Goal: Task Accomplishment & Management: Use online tool/utility

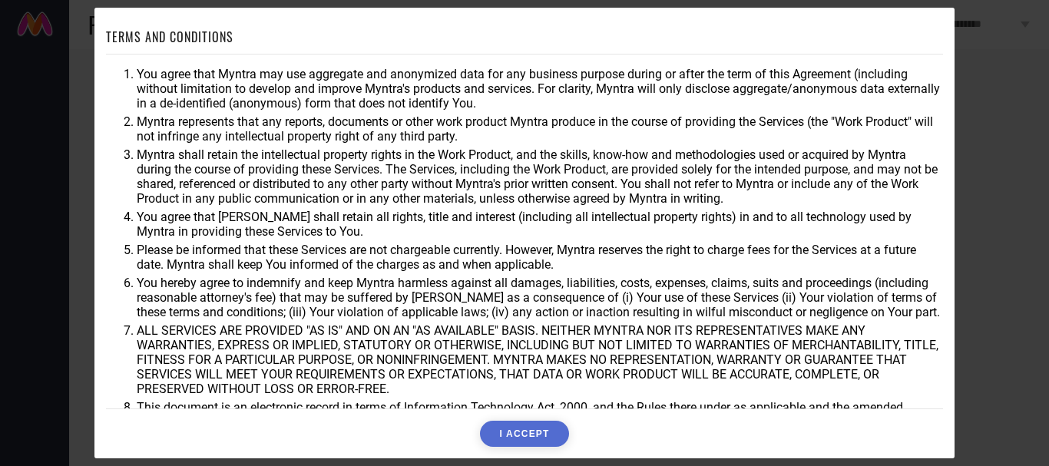
click at [532, 429] on button "I ACCEPT" at bounding box center [524, 434] width 88 height 26
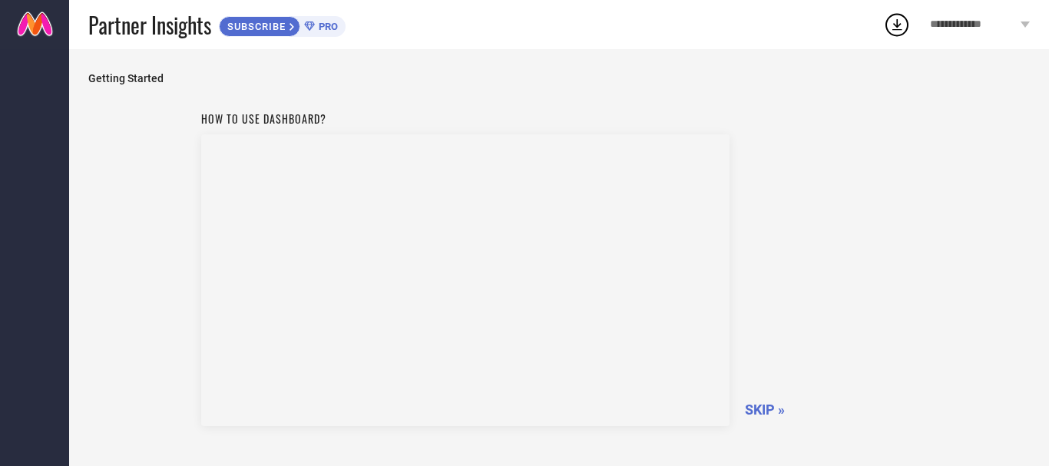
click at [765, 406] on span "SKIP »" at bounding box center [765, 410] width 40 height 16
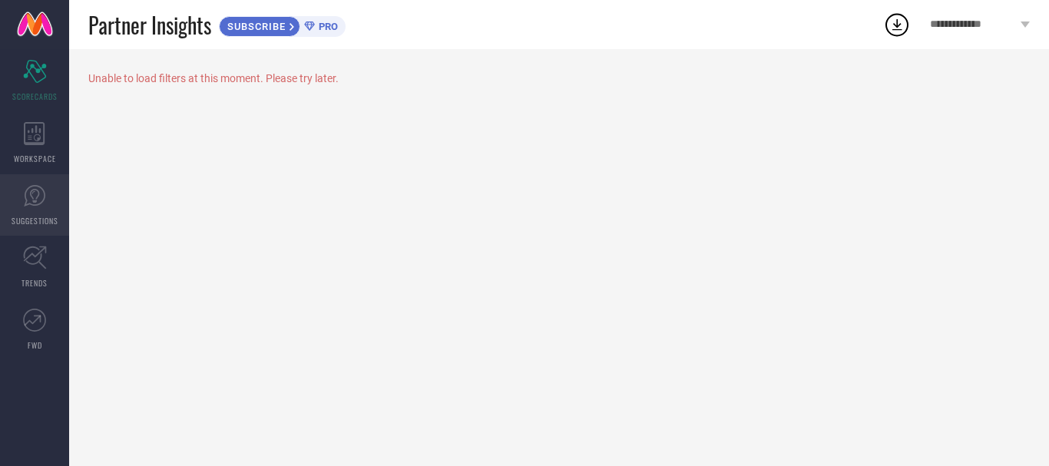
click at [33, 194] on icon at bounding box center [34, 195] width 23 height 23
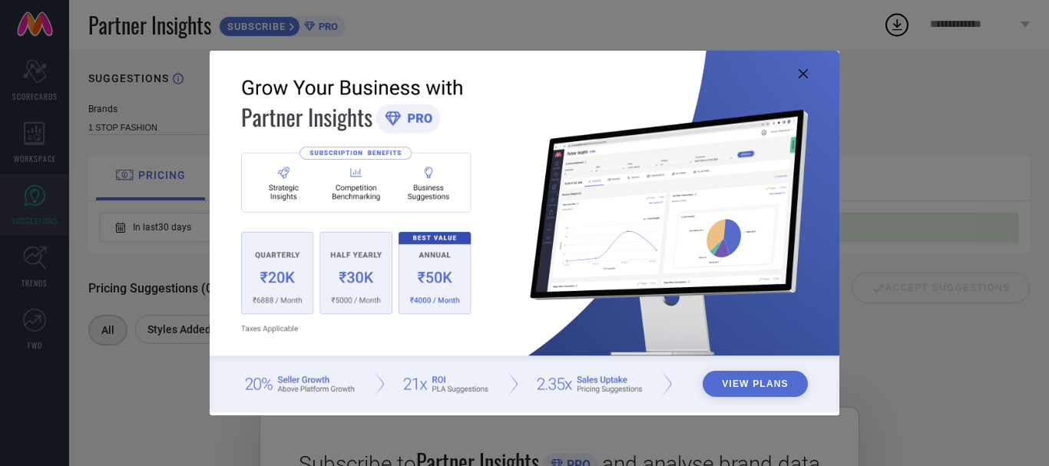
click at [760, 382] on button "View Plans" at bounding box center [755, 384] width 105 height 26
click at [804, 75] on icon at bounding box center [803, 73] width 9 height 9
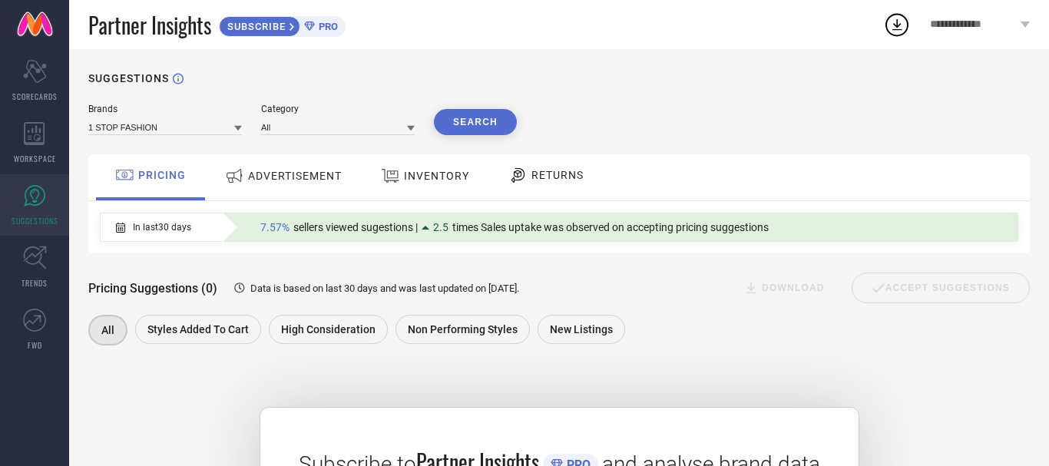
click at [305, 177] on span "ADVERTISEMENT" at bounding box center [295, 176] width 94 height 12
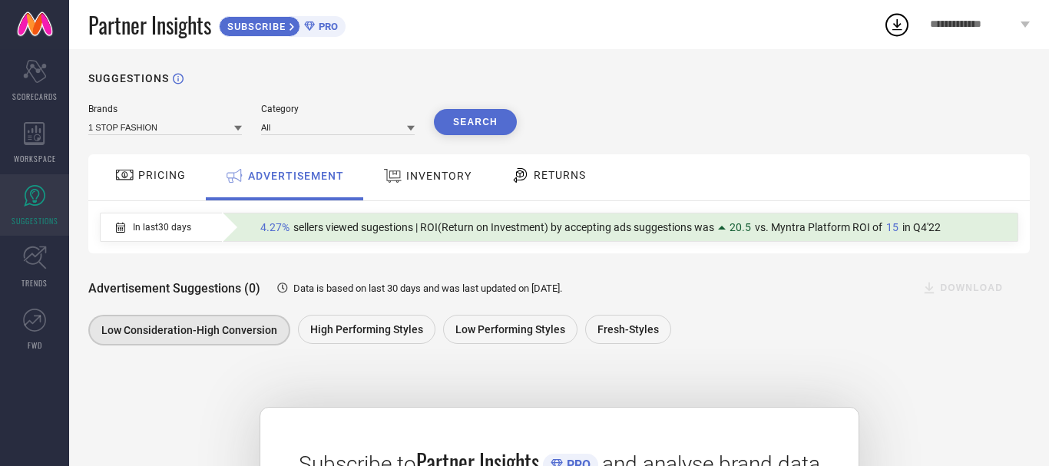
click at [787, 310] on div "Advertisement Suggestions (0) Data is based on last 30 days and was last update…" at bounding box center [559, 301] width 942 height 96
click at [237, 130] on icon at bounding box center [238, 128] width 8 height 5
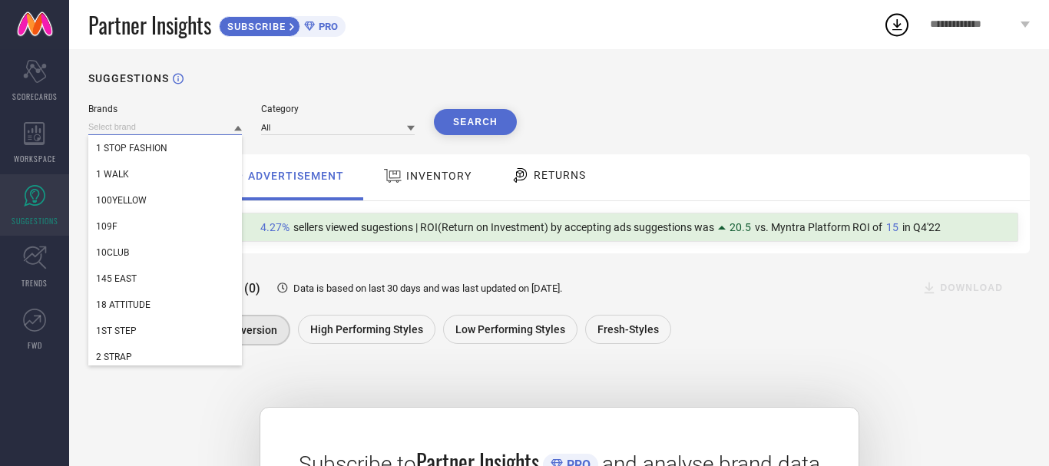
click at [141, 130] on input at bounding box center [165, 127] width 154 height 16
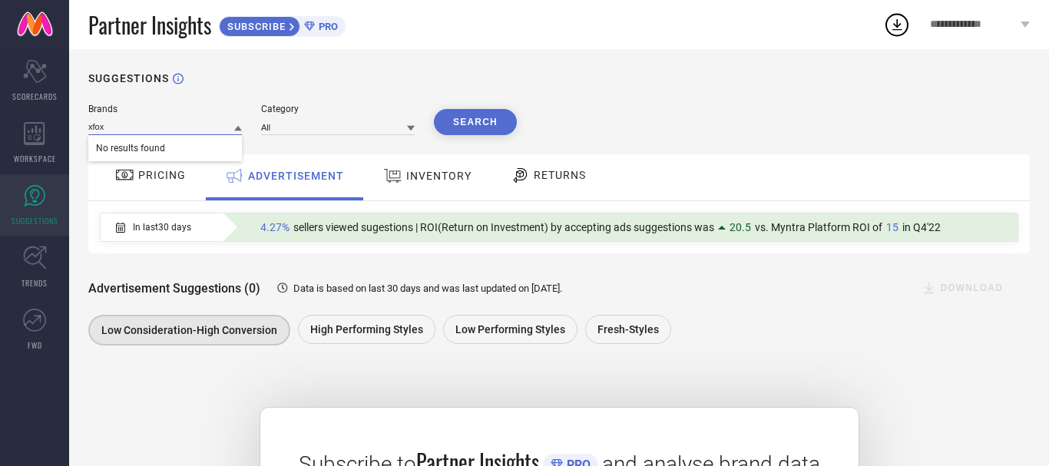
type input "xfox"
click at [326, 26] on span "PRO" at bounding box center [326, 27] width 23 height 12
